Goal: Find specific page/section: Find specific page/section

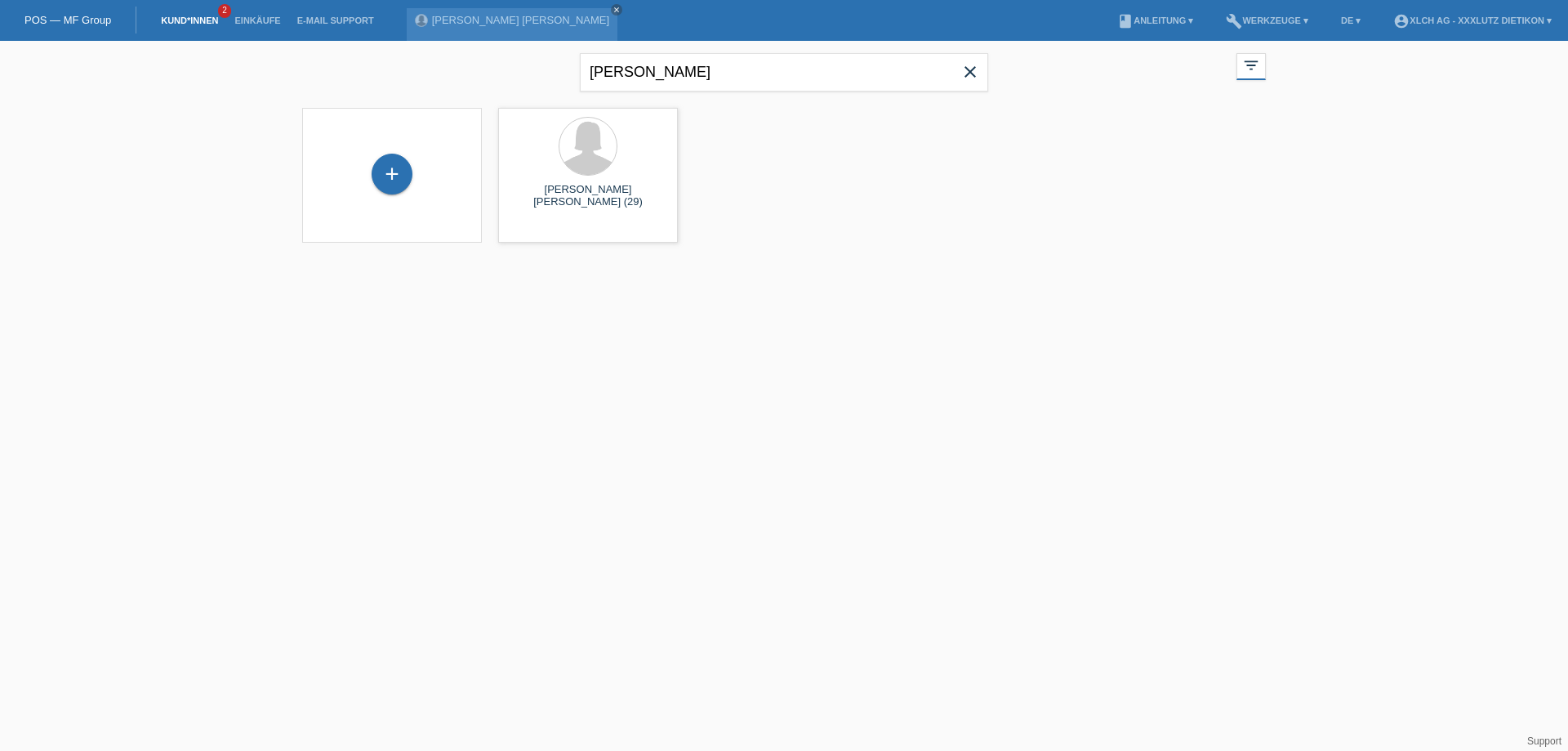
click at [177, 18] on link "Kund*innen" at bounding box center [190, 21] width 73 height 10
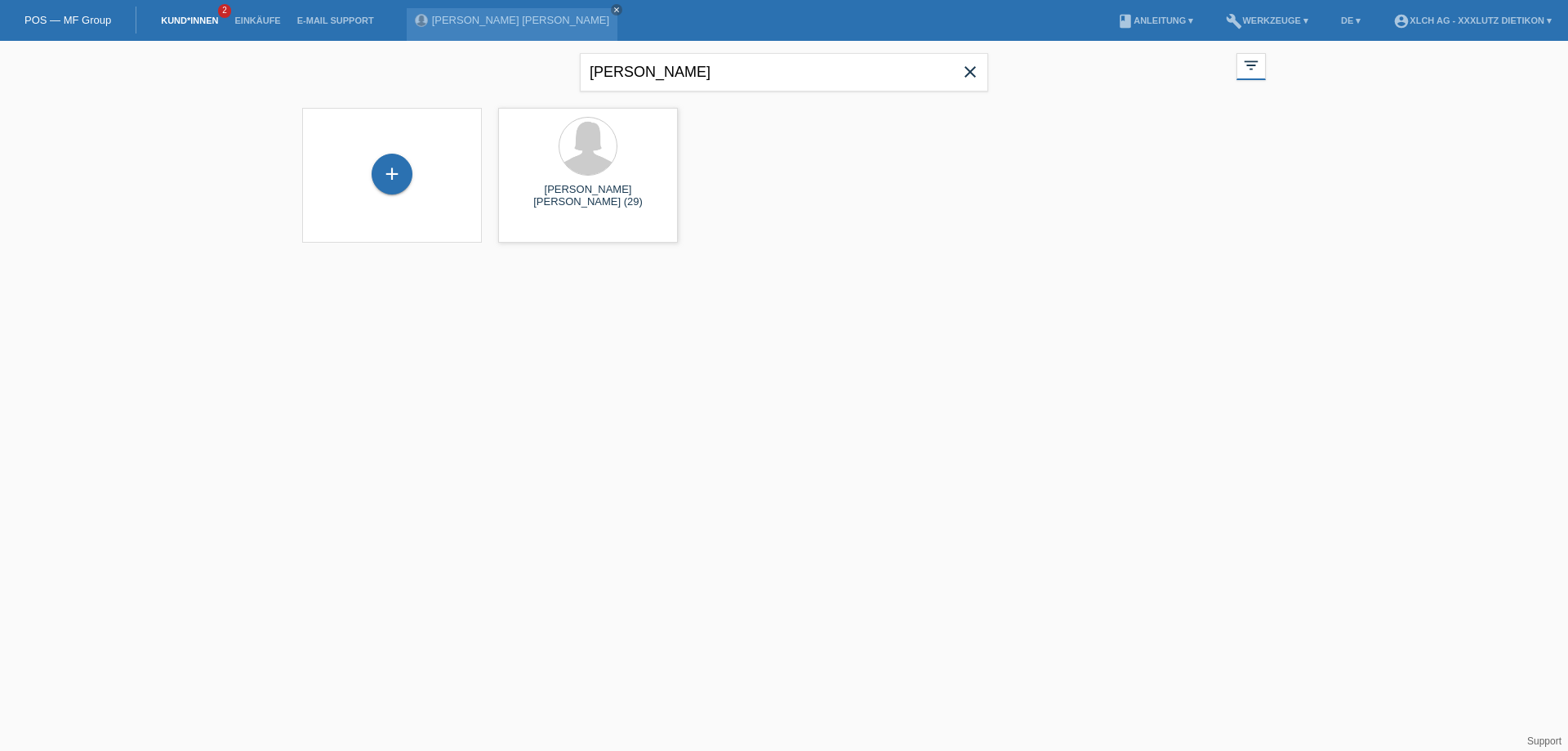
click at [177, 18] on link "Kund*innen" at bounding box center [190, 21] width 73 height 10
click at [613, 8] on icon "close" at bounding box center [617, 10] width 8 height 8
click at [193, 21] on link "Kund*innen" at bounding box center [190, 21] width 73 height 10
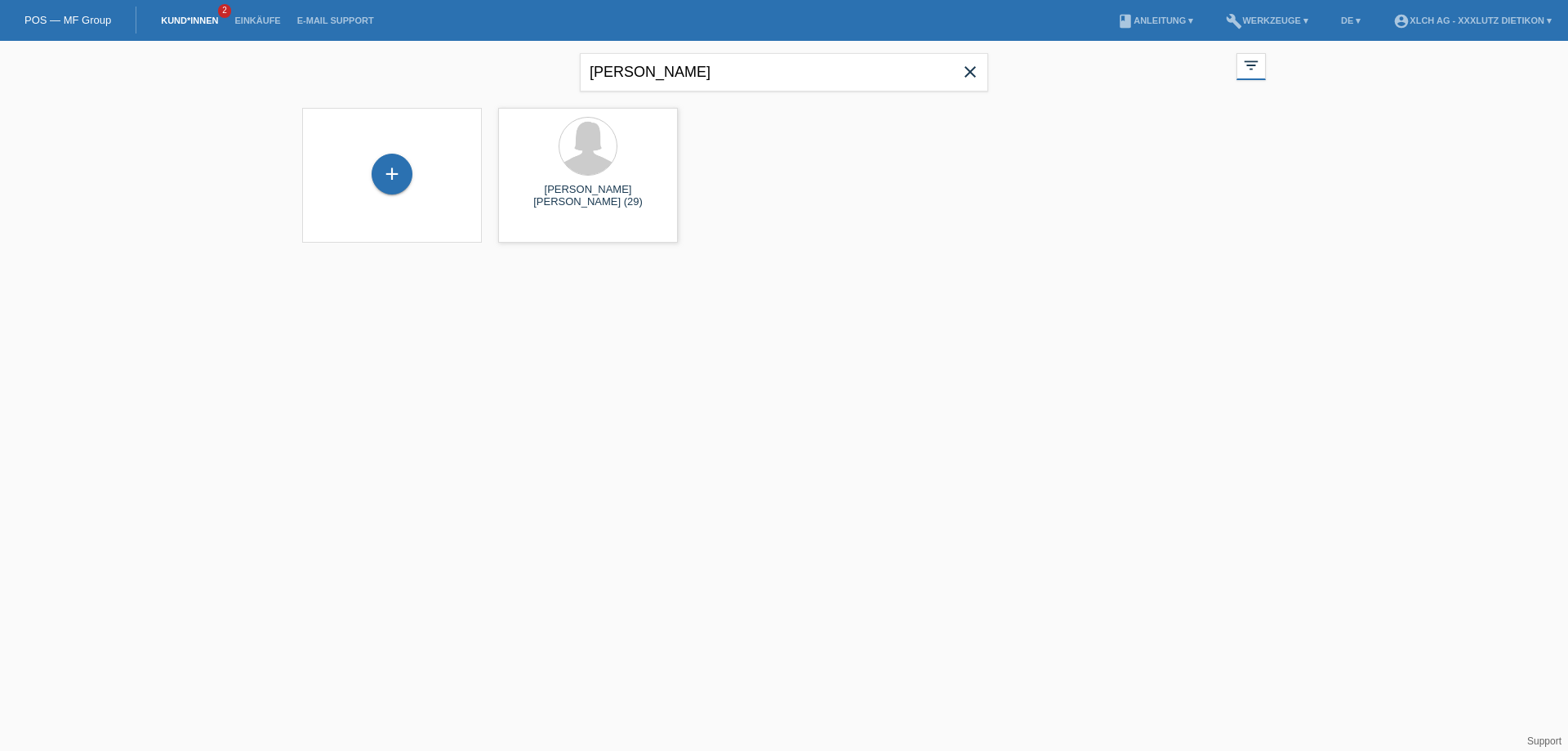
click at [193, 21] on link "Kund*innen" at bounding box center [190, 21] width 73 height 10
click at [261, 18] on link "Einkäufe" at bounding box center [257, 21] width 62 height 10
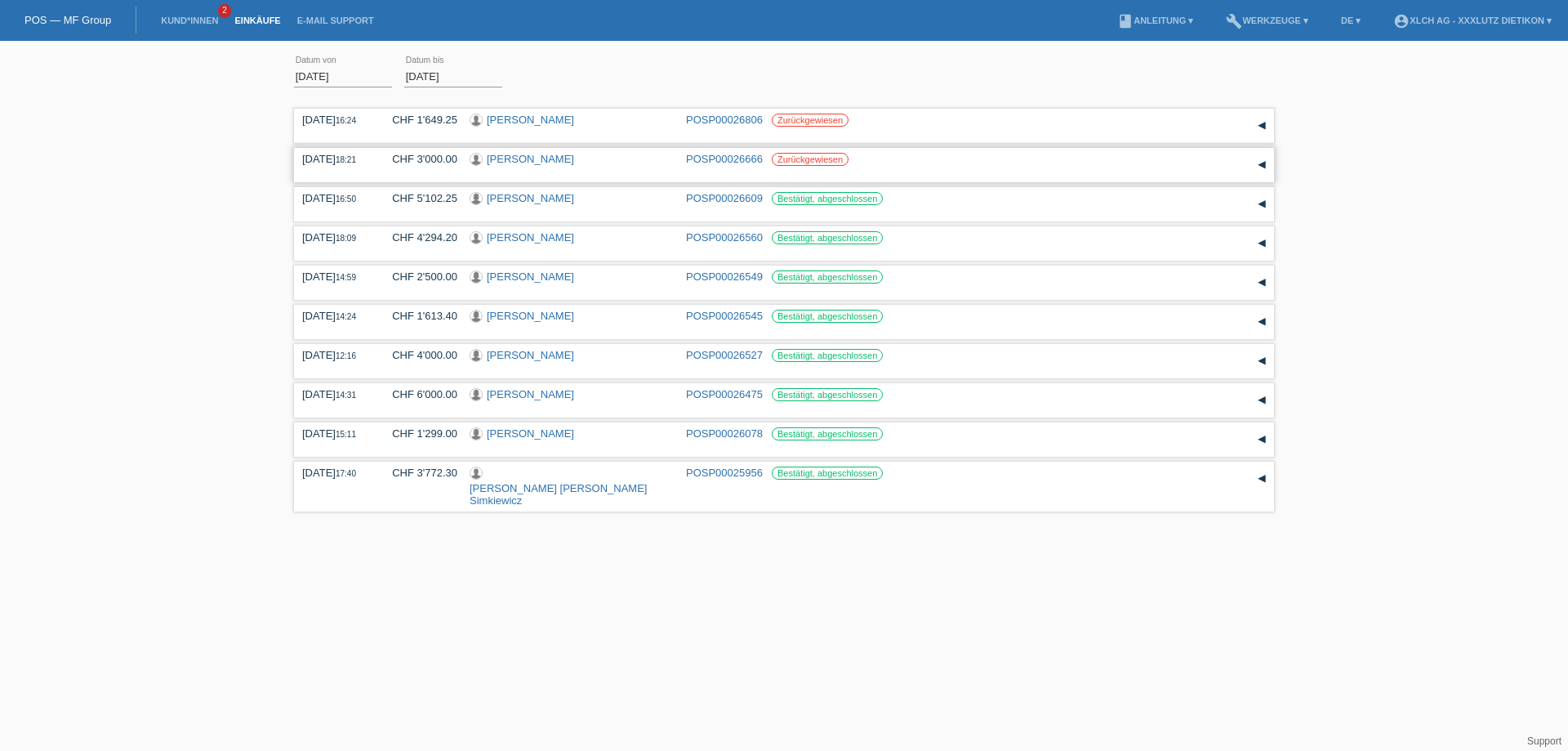
click at [532, 160] on link "[PERSON_NAME]" at bounding box center [530, 159] width 88 height 13
